Goal: Use online tool/utility: Utilize a website feature to perform a specific function

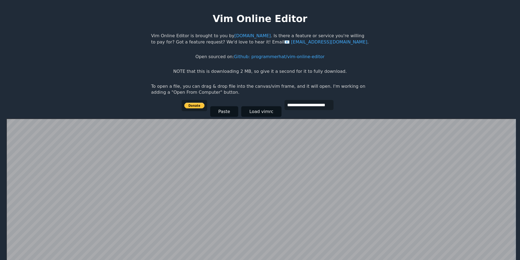
drag, startPoint x: 484, startPoint y: 31, endPoint x: 434, endPoint y: 63, distance: 59.6
click at [434, 63] on html "**********" at bounding box center [260, 135] width 520 height 271
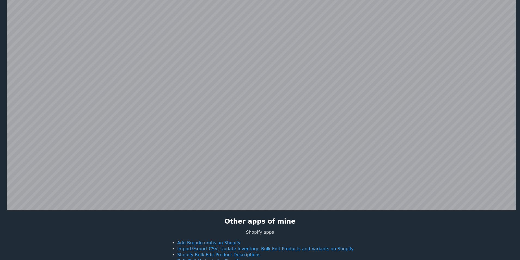
scroll to position [145, 0]
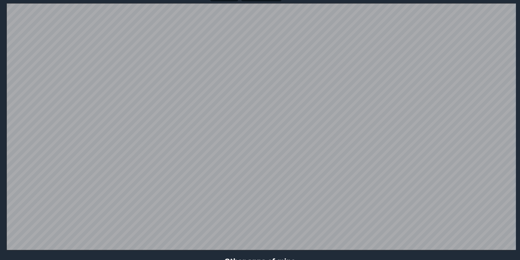
drag, startPoint x: 522, startPoint y: -33, endPoint x: 522, endPoint y: -10, distance: 23.1
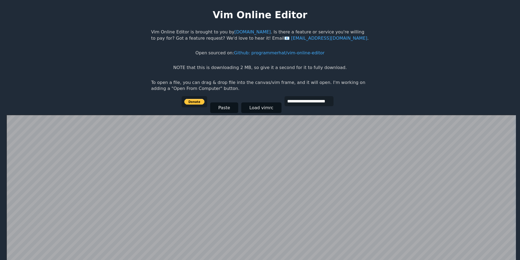
scroll to position [0, 0]
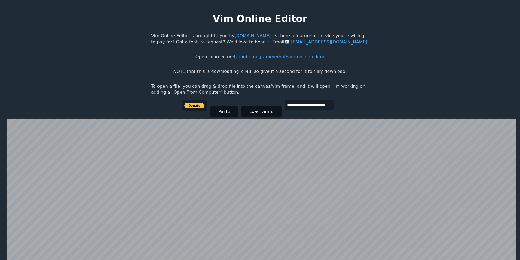
drag, startPoint x: 64, startPoint y: 85, endPoint x: 67, endPoint y: 83, distance: 3.1
drag, startPoint x: 67, startPoint y: 83, endPoint x: 88, endPoint y: 68, distance: 25.9
click at [88, 68] on html "**********" at bounding box center [260, 135] width 520 height 271
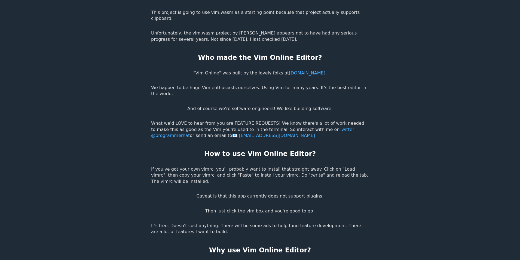
scroll to position [1035, 0]
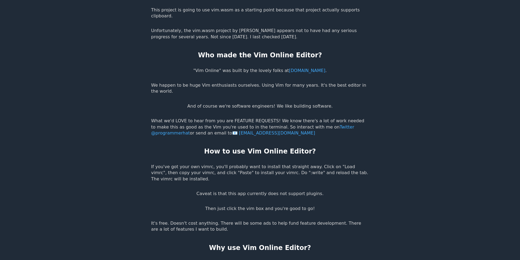
drag, startPoint x: 56, startPoint y: 187, endPoint x: 44, endPoint y: 193, distance: 13.9
drag, startPoint x: 55, startPoint y: 166, endPoint x: 36, endPoint y: 174, distance: 20.5
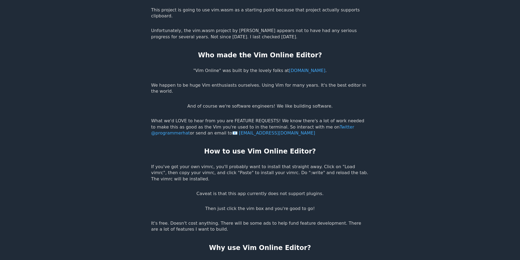
drag, startPoint x: 64, startPoint y: 147, endPoint x: 53, endPoint y: 159, distance: 16.2
drag, startPoint x: 66, startPoint y: 152, endPoint x: 60, endPoint y: 161, distance: 11.0
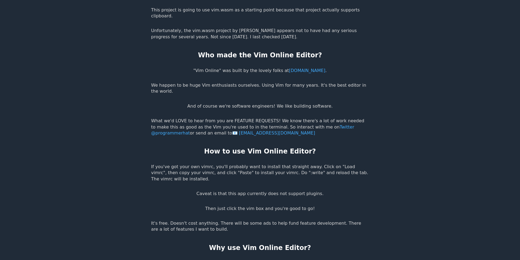
drag, startPoint x: 60, startPoint y: 165, endPoint x: 58, endPoint y: 168, distance: 4.2
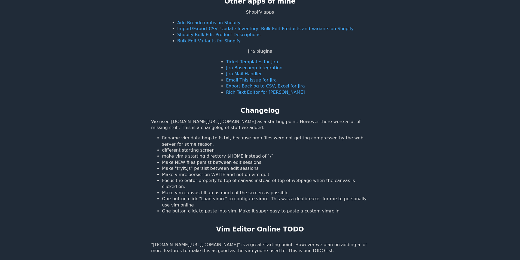
scroll to position [0, 0]
